Goal: Task Accomplishment & Management: Manage account settings

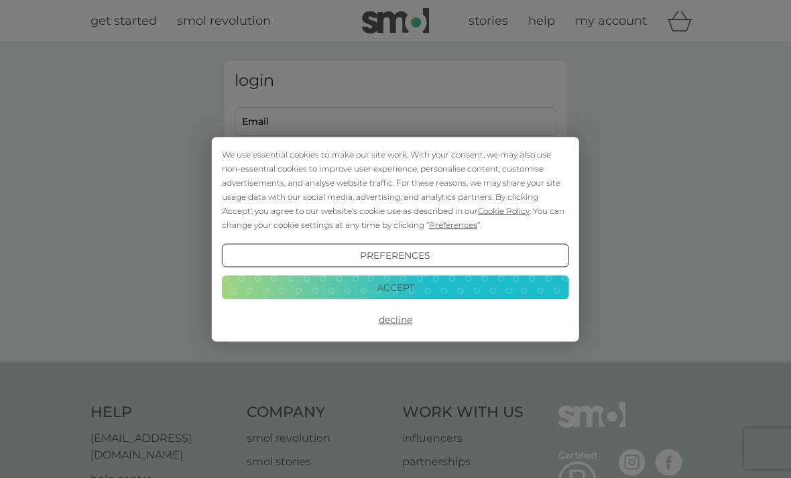
click at [409, 320] on button "Decline" at bounding box center [395, 319] width 347 height 24
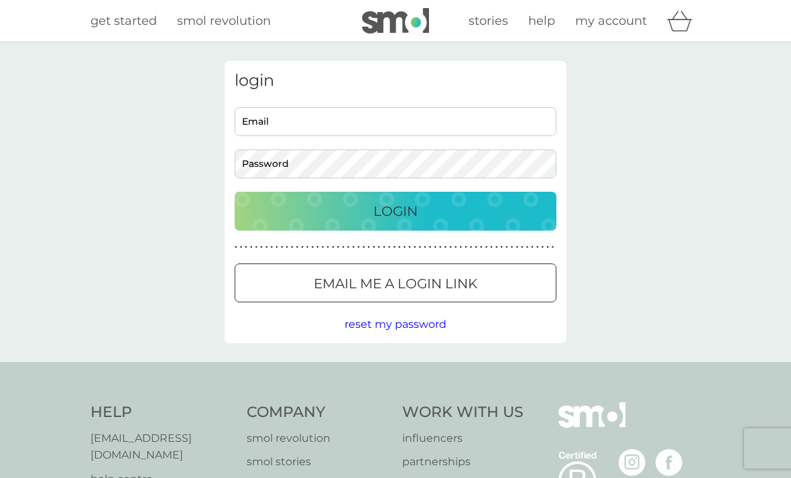
click at [518, 129] on input "Email" at bounding box center [395, 121] width 322 height 29
type input "sorrel.grantham@btinternet.com"
click at [395, 210] on button "Login" at bounding box center [395, 211] width 322 height 39
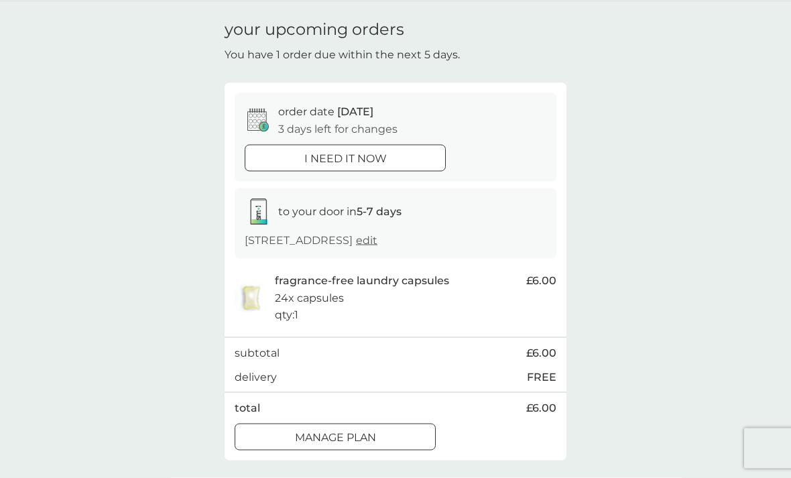
scroll to position [42, 0]
click at [401, 441] on button "Manage plan" at bounding box center [334, 436] width 201 height 27
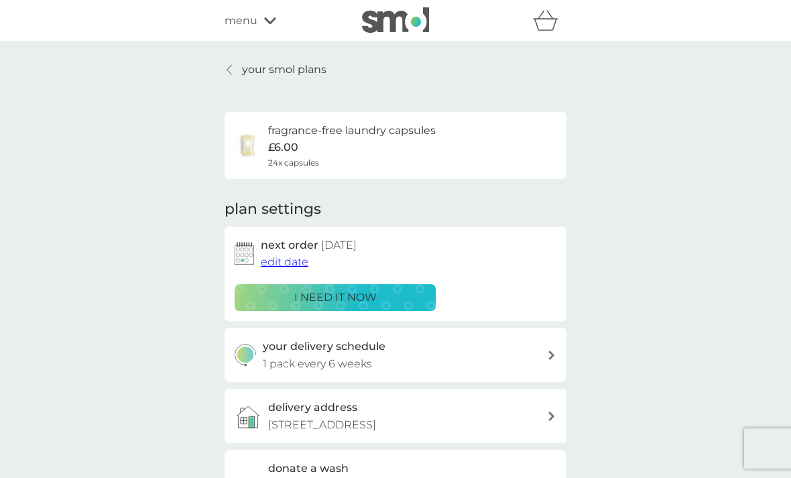
click at [291, 257] on span "edit date" at bounding box center [285, 261] width 48 height 13
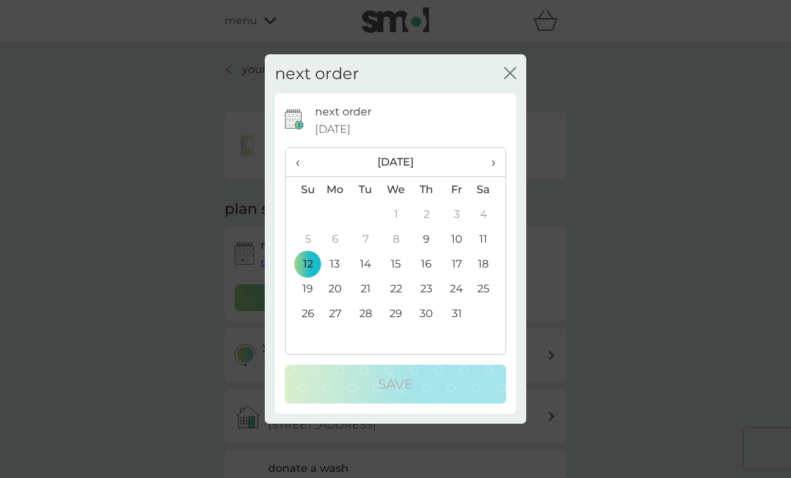
click at [458, 326] on td "31" at bounding box center [456, 313] width 30 height 25
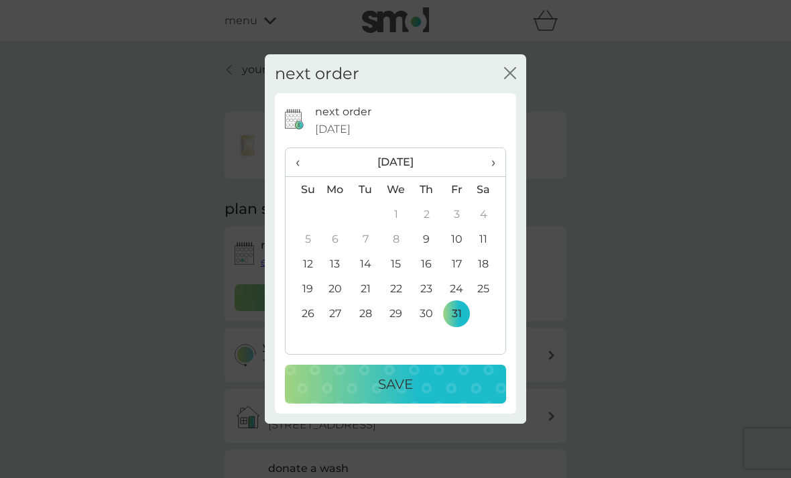
click at [485, 395] on div "Save" at bounding box center [395, 383] width 194 height 21
